Goal: Find specific page/section: Find specific page/section

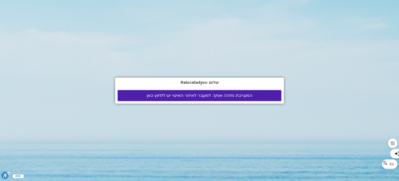
click at [165, 96] on span "המערכת מזהה אותך. למעבר לאיזור האישי יש ללחוץ כאן" at bounding box center [200, 95] width 106 height 5
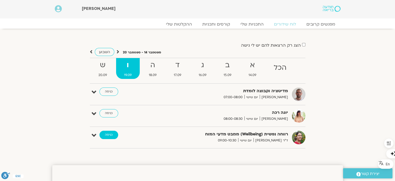
click at [109, 135] on link "כניסה" at bounding box center [109, 134] width 19 height 8
